Goal: Information Seeking & Learning: Learn about a topic

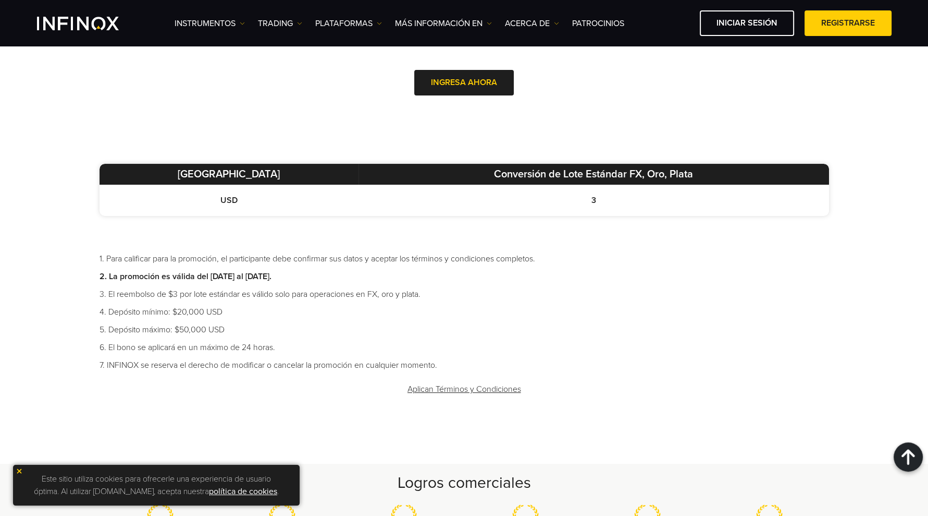
click at [678, 243] on div "Moneda Base Conversión de Lote Estándar FX, Oro, Plata USD 3 1. Para calificar …" at bounding box center [464, 285] width 751 height 242
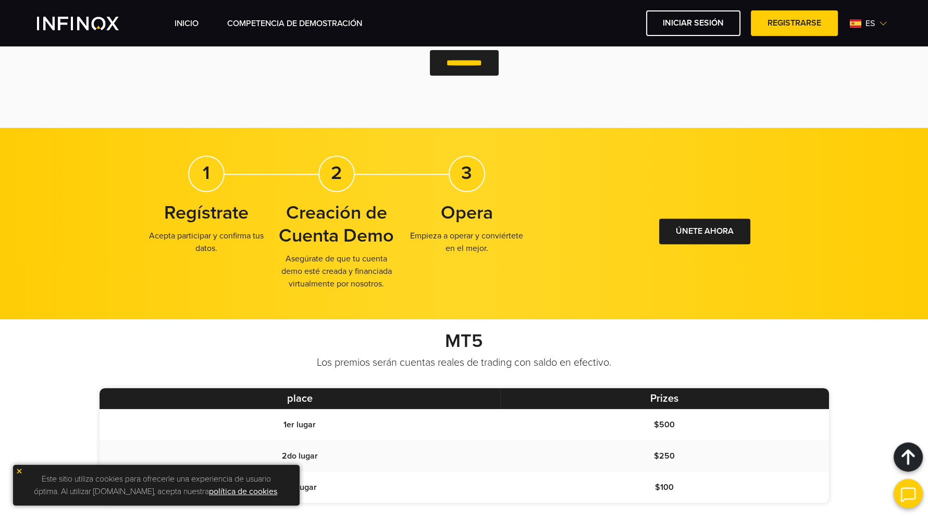
scroll to position [326, 0]
